Goal: Transaction & Acquisition: Download file/media

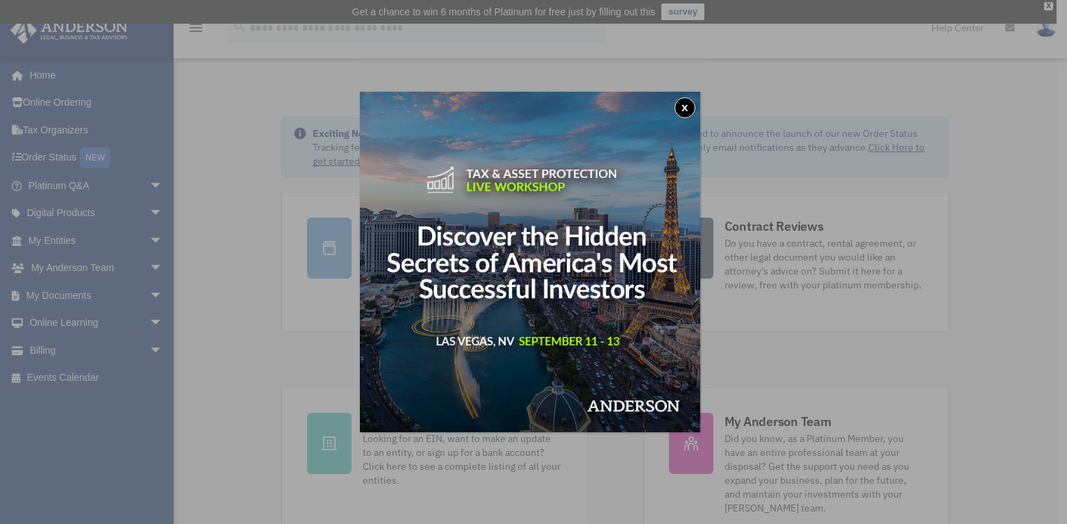
click at [688, 109] on button "x" at bounding box center [684, 107] width 21 height 21
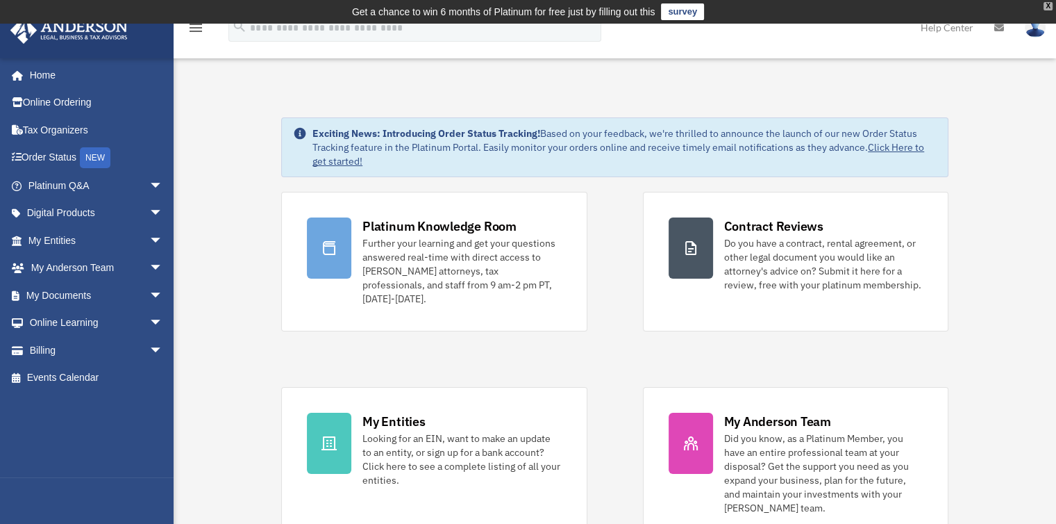
click at [1047, 6] on div "X" at bounding box center [1048, 6] width 9 height 8
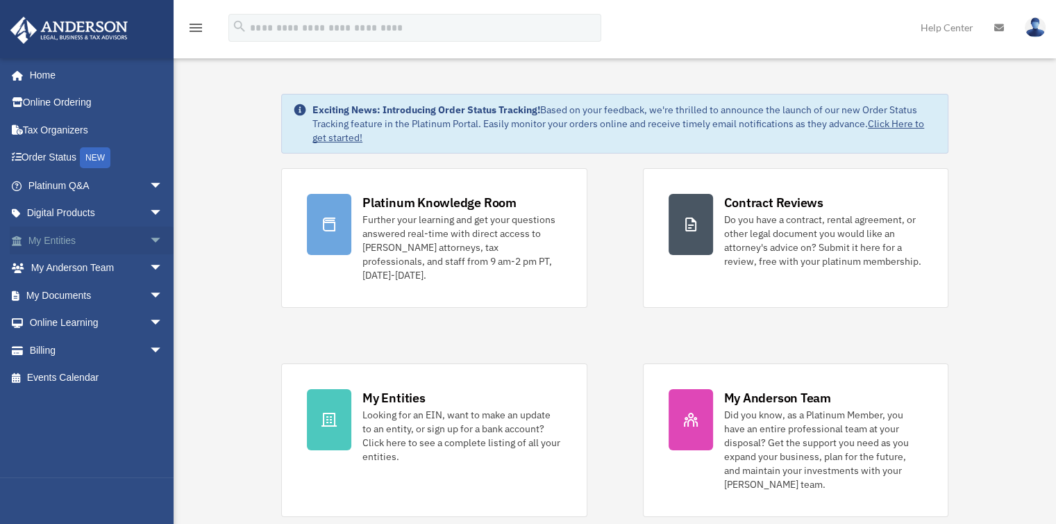
click at [61, 245] on link "My Entities arrow_drop_down" at bounding box center [97, 240] width 174 height 28
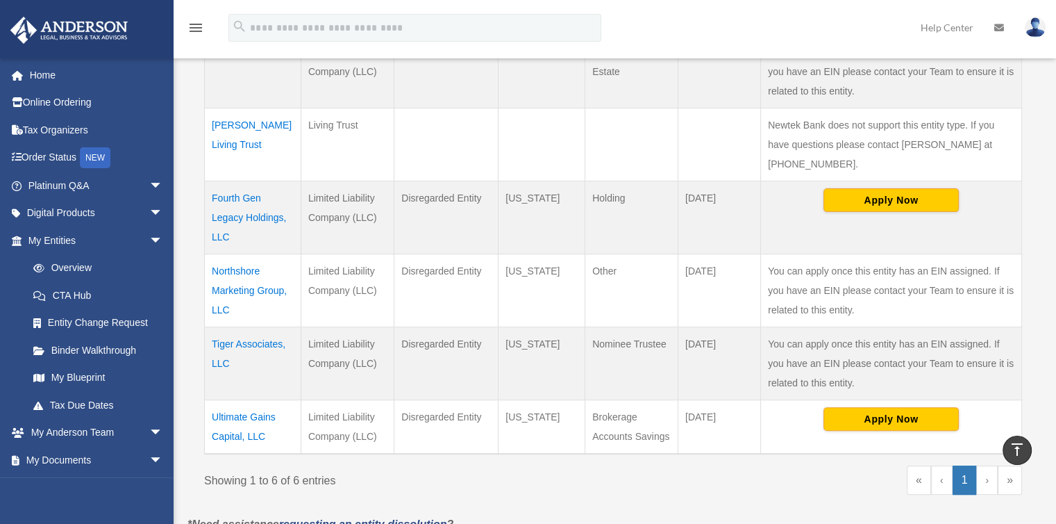
scroll to position [375, 0]
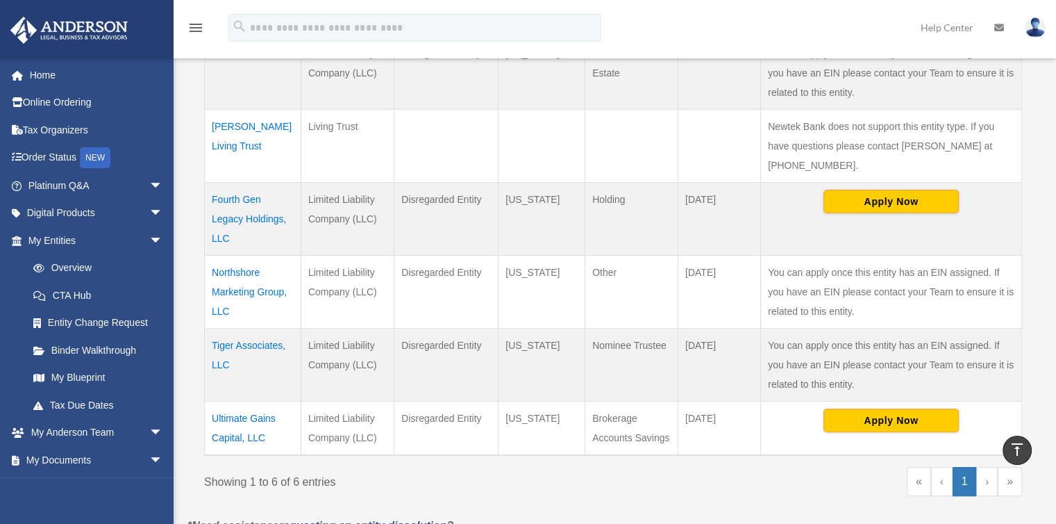
click at [237, 269] on td "Northshore Marketing Group, LLC" at bounding box center [253, 291] width 97 height 73
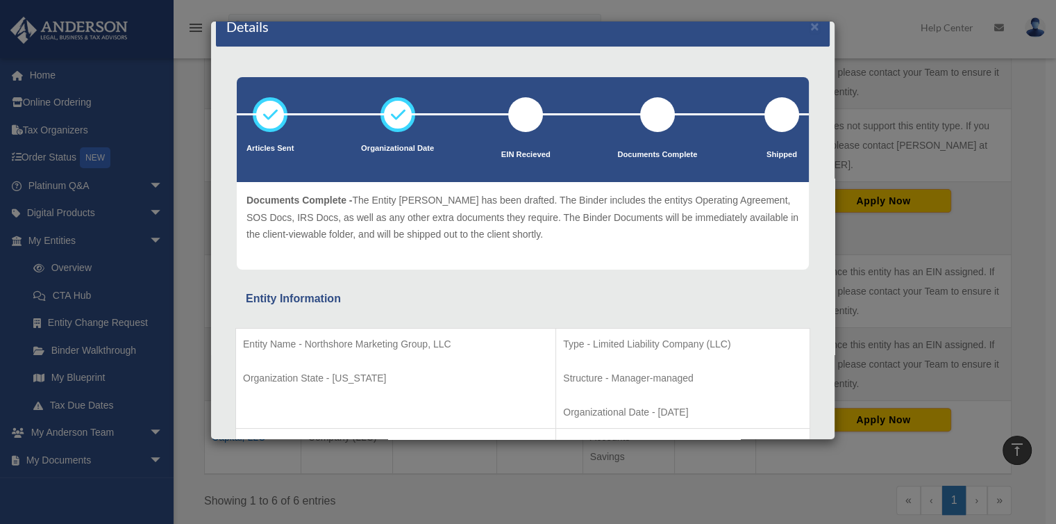
scroll to position [0, 0]
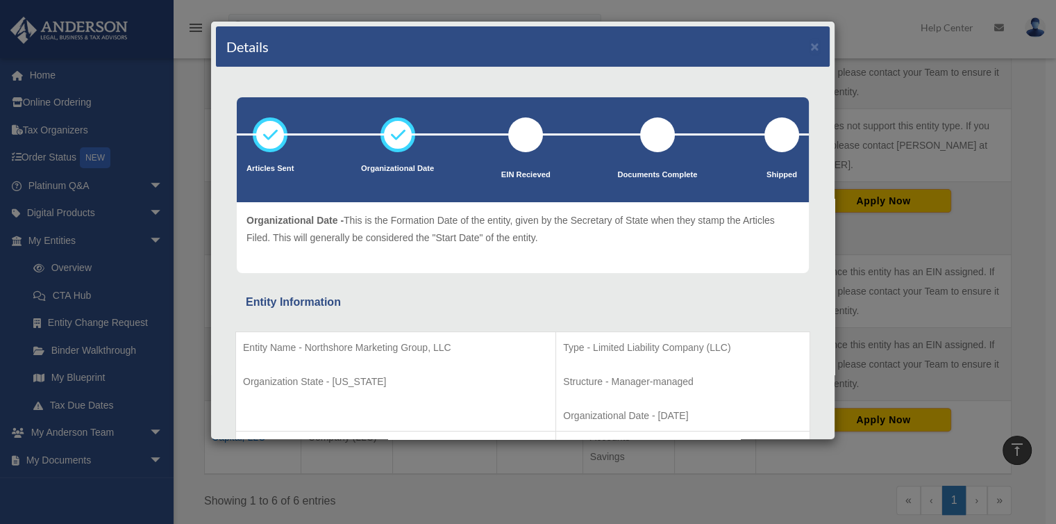
click at [390, 134] on icon at bounding box center [398, 135] width 42 height 42
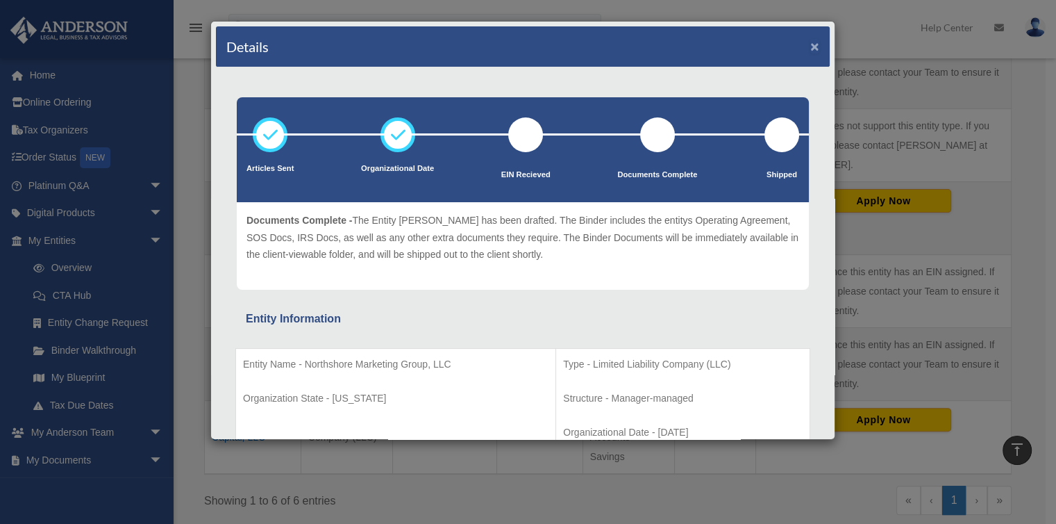
click at [811, 42] on button "×" at bounding box center [815, 46] width 9 height 15
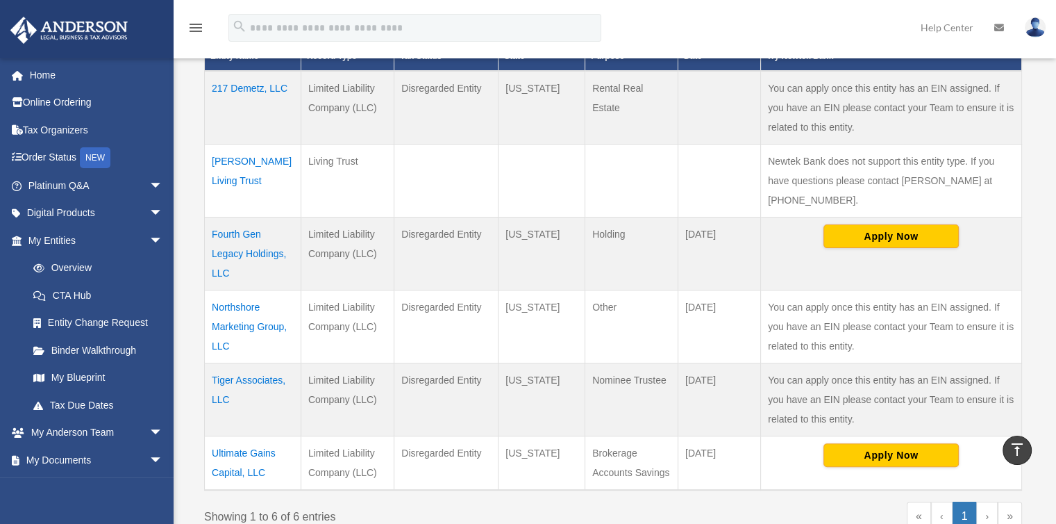
scroll to position [342, 0]
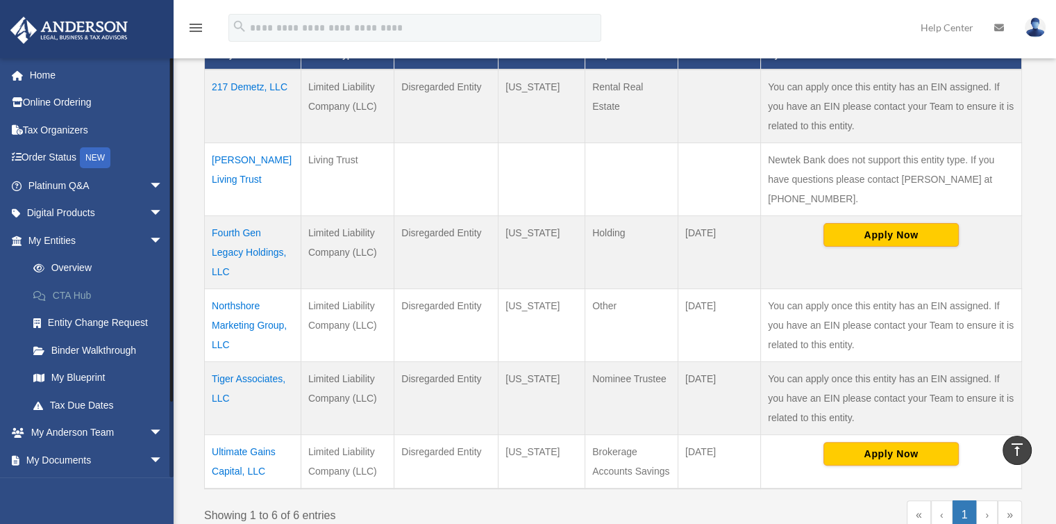
click at [77, 297] on link "CTA Hub" at bounding box center [101, 295] width 165 height 28
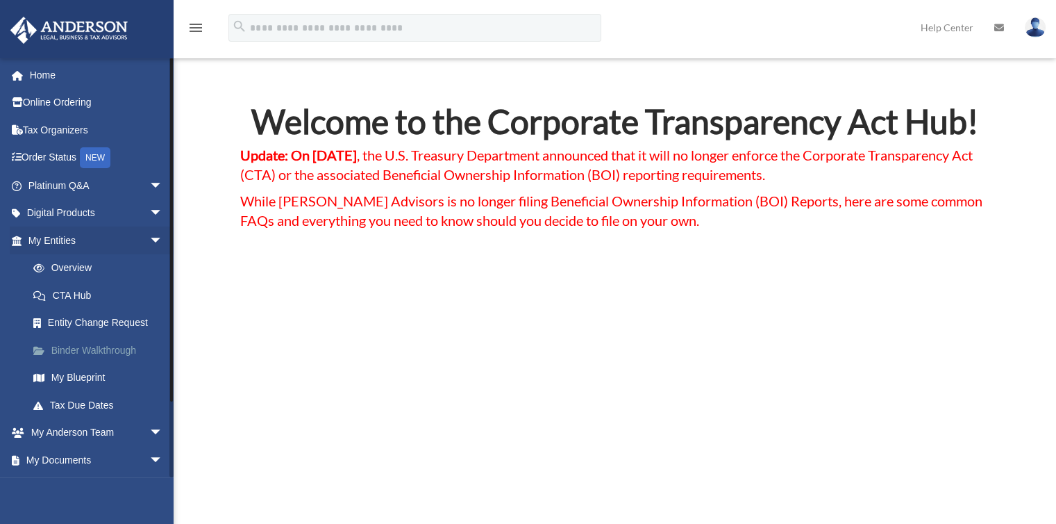
click at [81, 349] on link "Binder Walkthrough" at bounding box center [101, 350] width 165 height 28
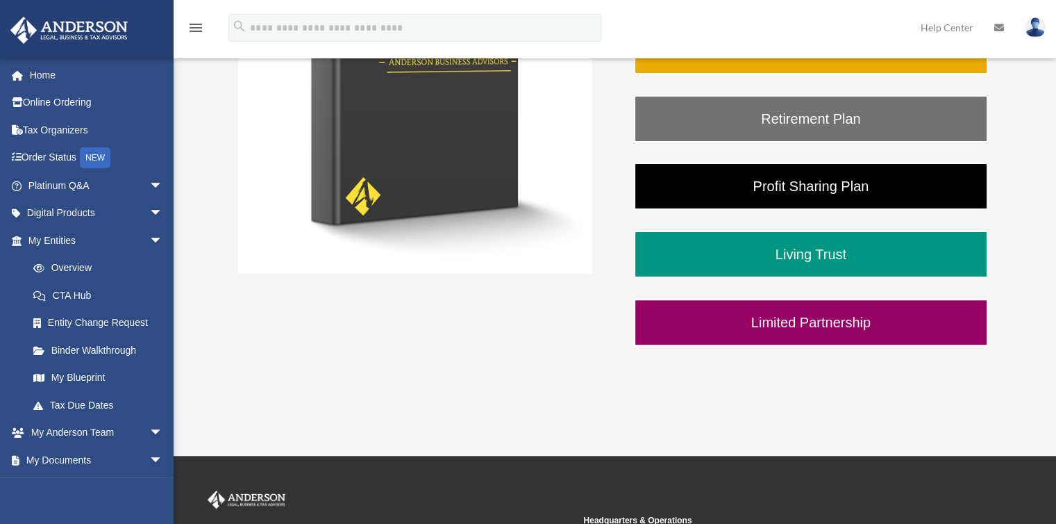
scroll to position [364, 0]
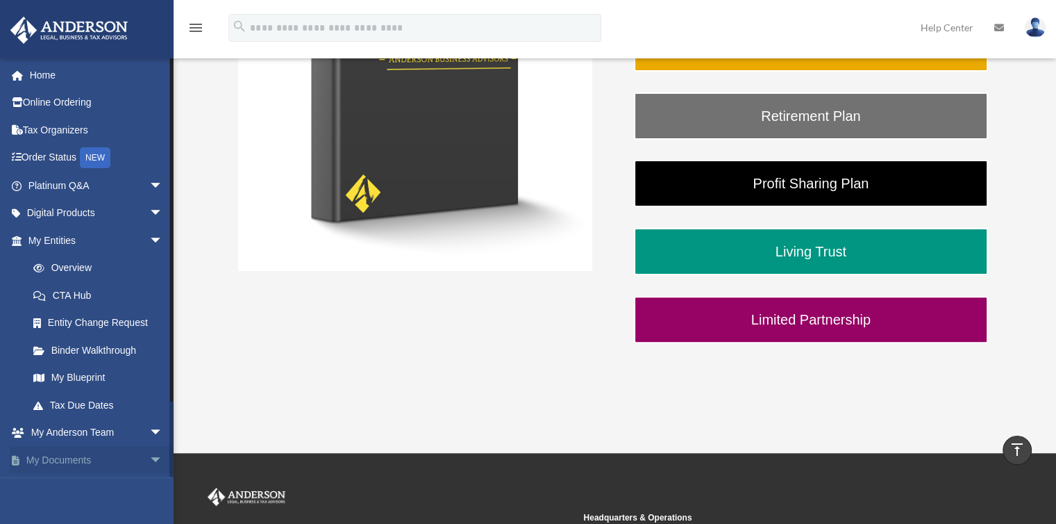
click at [57, 455] on link "My Documents arrow_drop_down" at bounding box center [97, 460] width 174 height 28
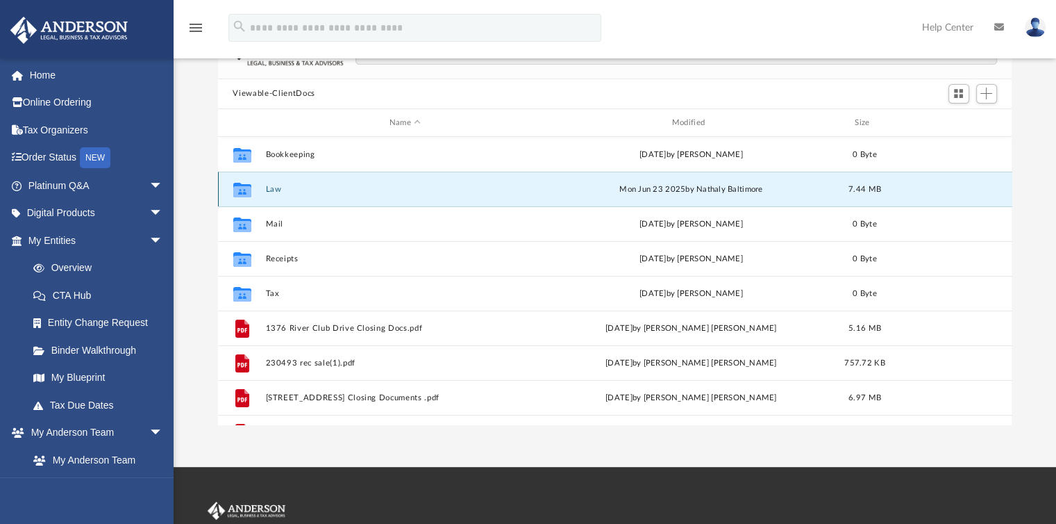
click at [294, 191] on button "Law" at bounding box center [405, 189] width 280 height 9
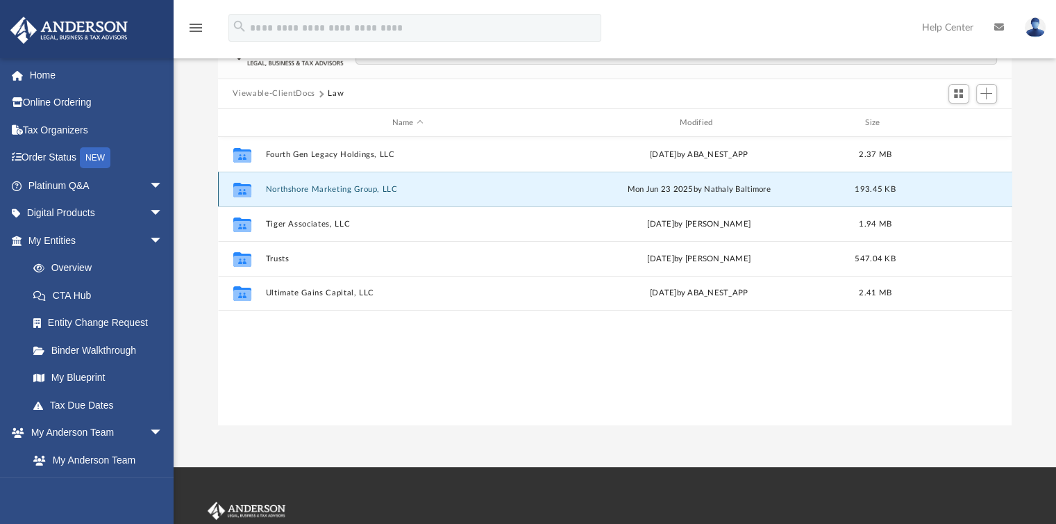
click at [336, 187] on button "Northshore Marketing Group, LLC" at bounding box center [407, 189] width 285 height 9
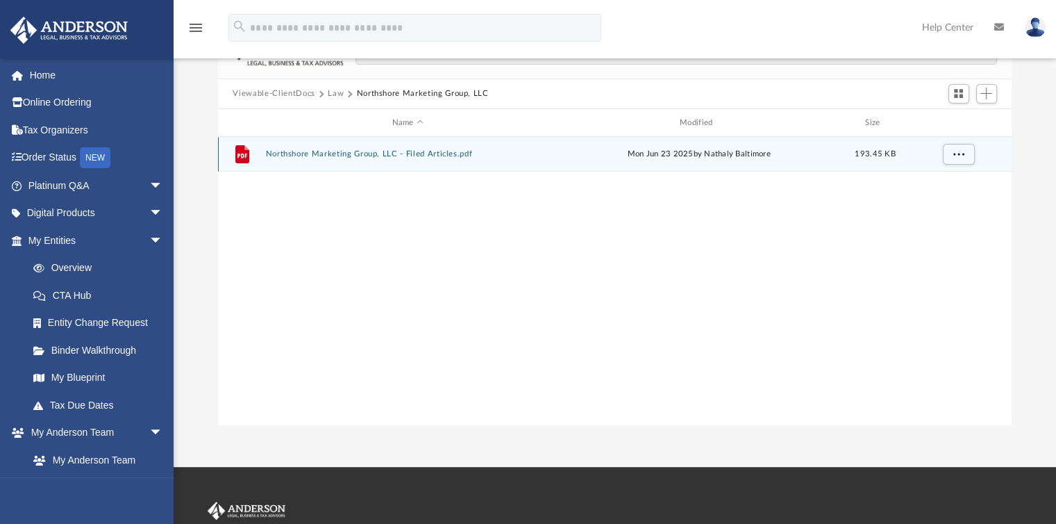
click at [340, 154] on button "Northshore Marketing Group, LLC - Filed Articles.pdf" at bounding box center [407, 154] width 285 height 9
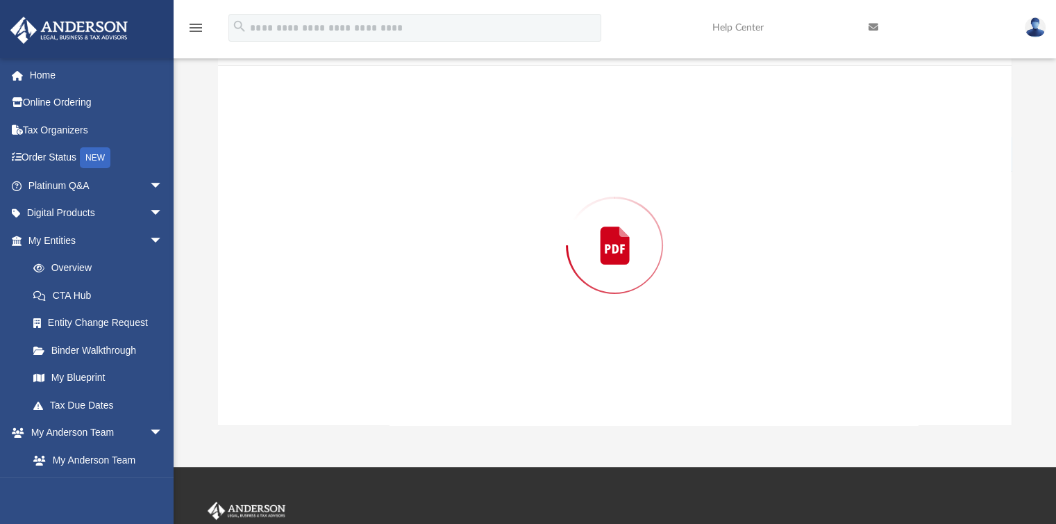
click at [340, 154] on div "Preview" at bounding box center [615, 245] width 795 height 358
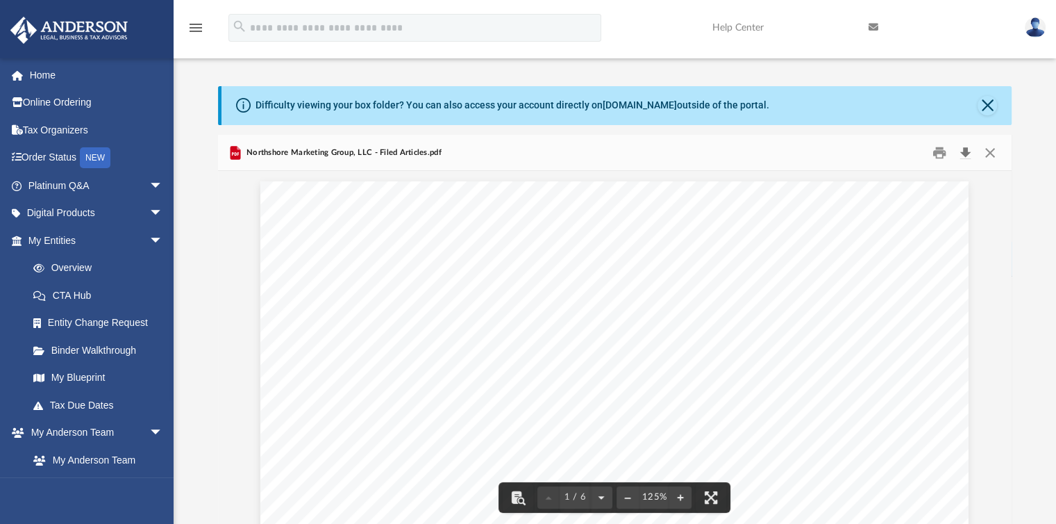
click at [965, 161] on button "Download" at bounding box center [966, 153] width 25 height 22
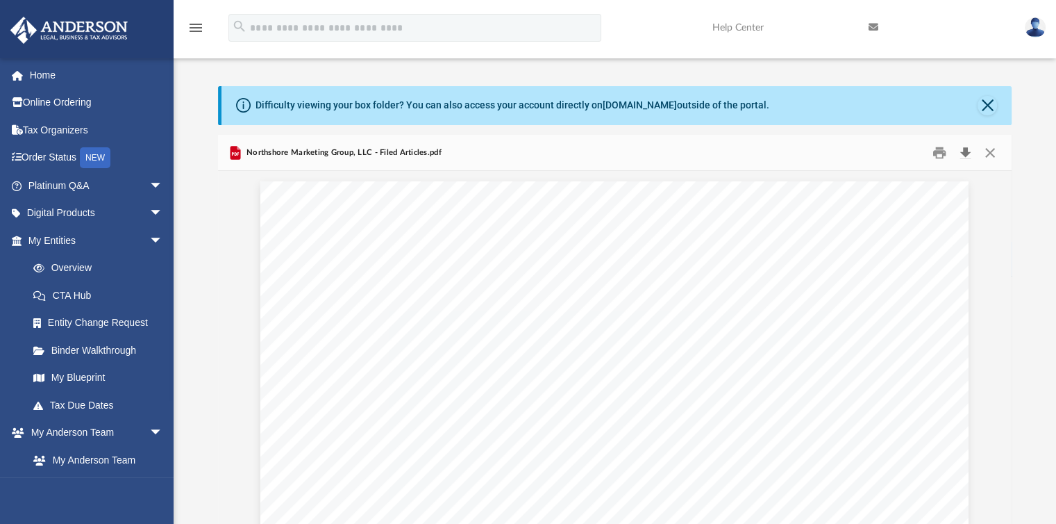
click at [965, 152] on button "Download" at bounding box center [966, 153] width 25 height 22
